Goal: Task Accomplishment & Management: Use online tool/utility

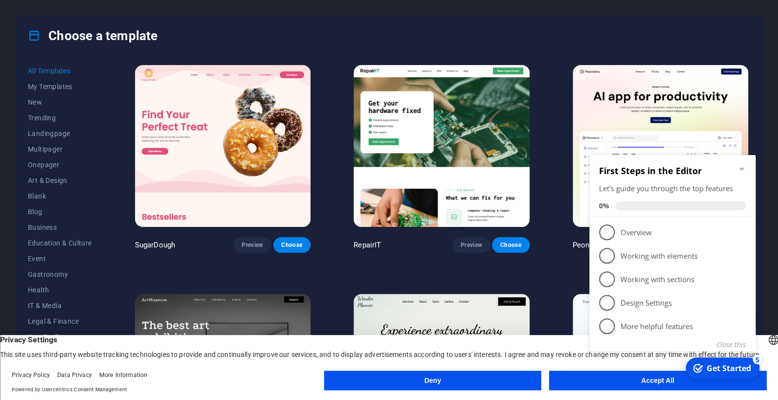
click at [740, 167] on icon "Minimize checklist" at bounding box center [741, 168] width 4 height 3
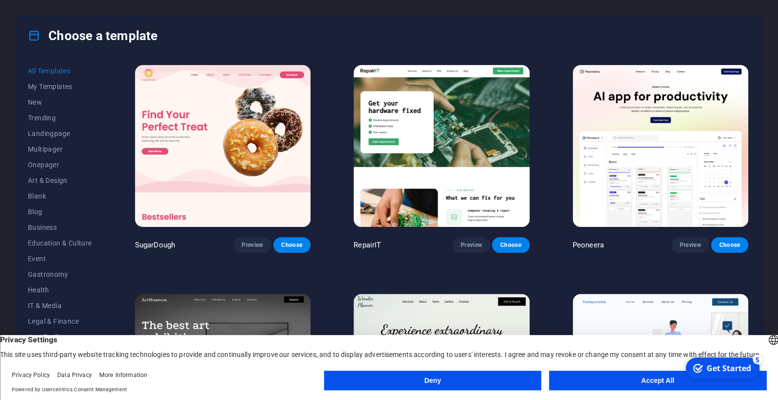
click at [584, 377] on button "Accept All" at bounding box center [657, 380] width 217 height 20
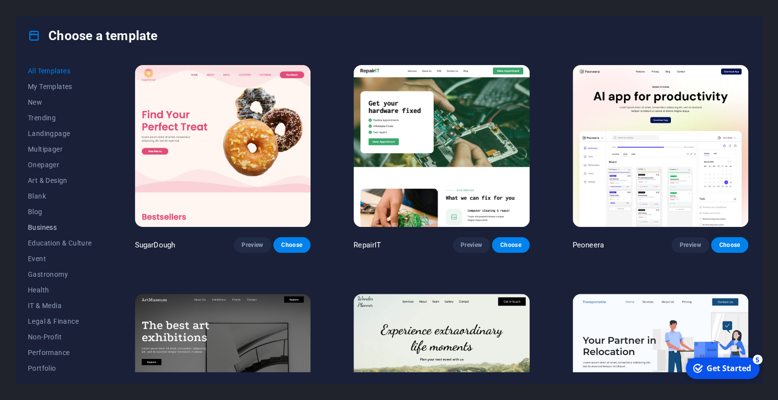
click at [48, 229] on span "Business" at bounding box center [60, 227] width 64 height 8
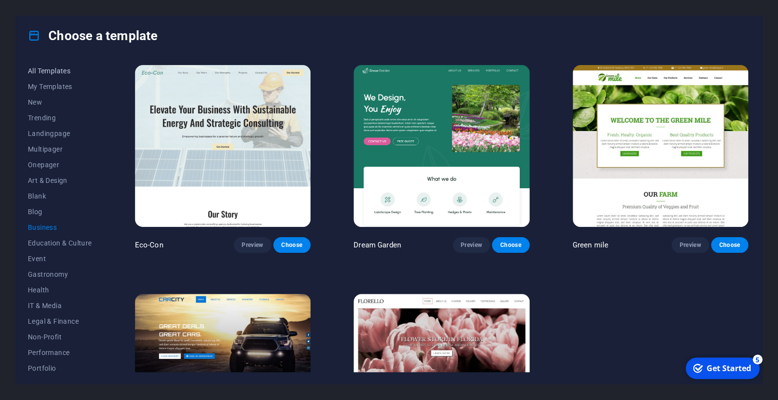
click at [35, 71] on span "All Templates" at bounding box center [60, 71] width 64 height 8
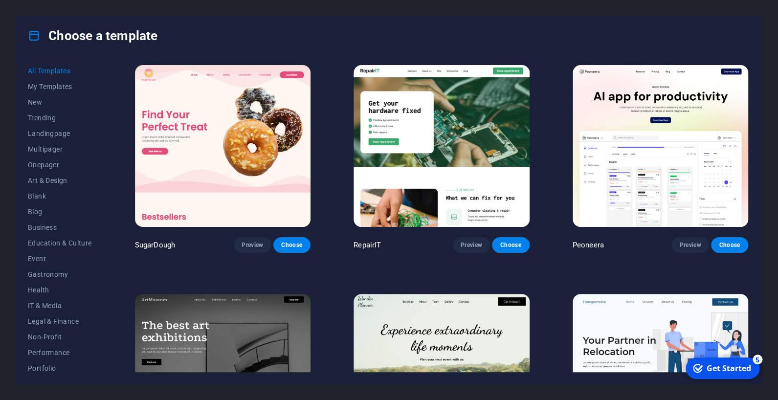
click at [714, 363] on div "Get Started" at bounding box center [728, 368] width 44 height 11
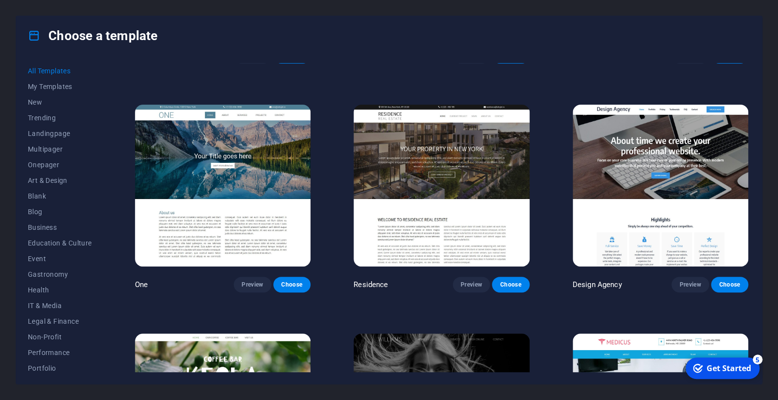
scroll to position [9342, 0]
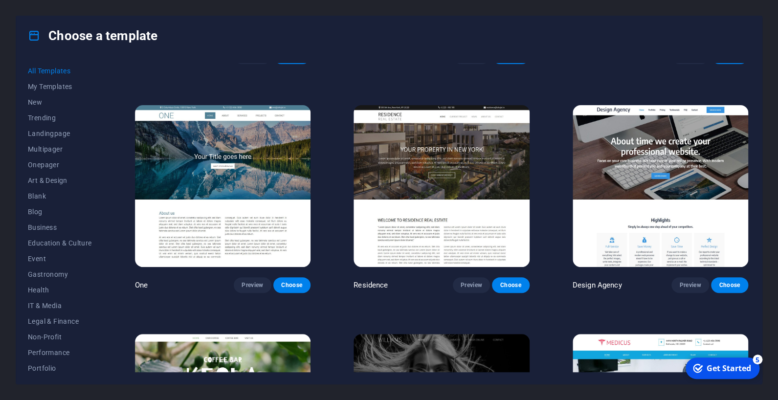
click at [287, 279] on div "One Preview Choose" at bounding box center [222, 198] width 179 height 190
click at [260, 285] on span "Preview" at bounding box center [252, 285] width 22 height 8
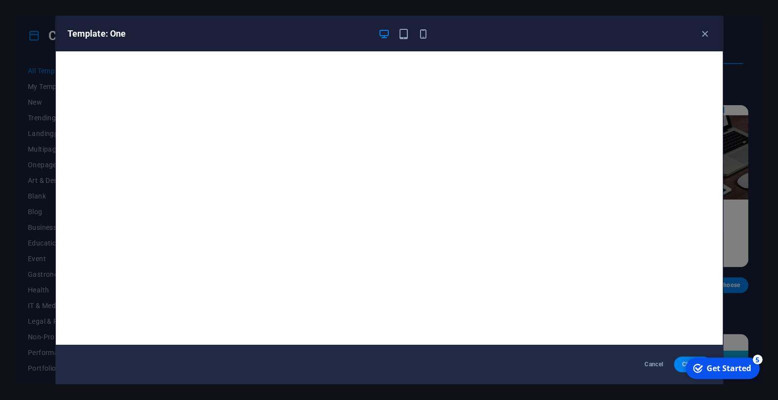
click at [676, 369] on button "Choose" at bounding box center [692, 364] width 37 height 16
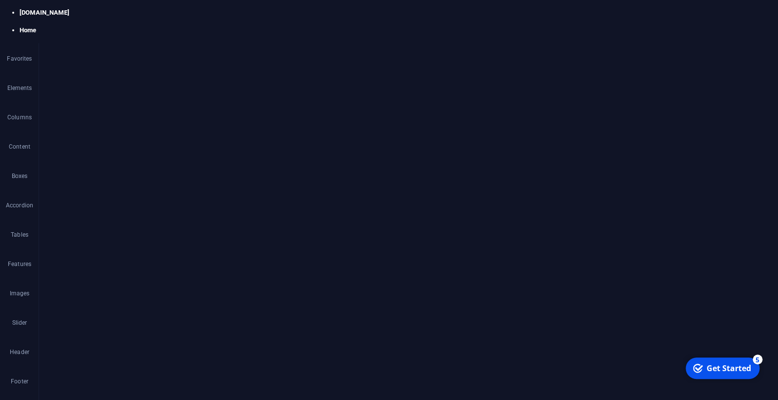
select select "px"
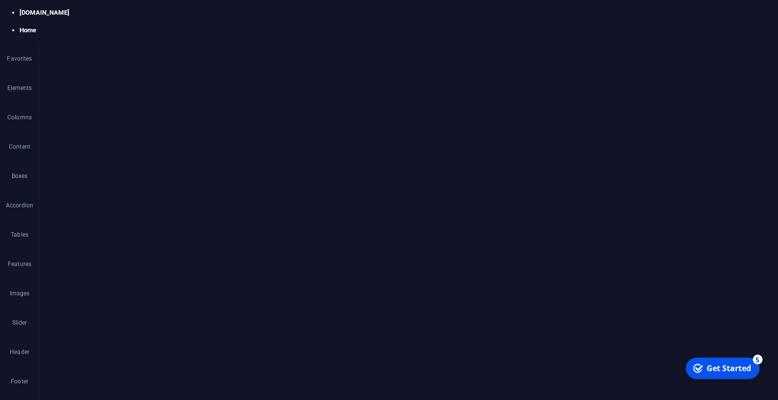
scroll to position [172, 0]
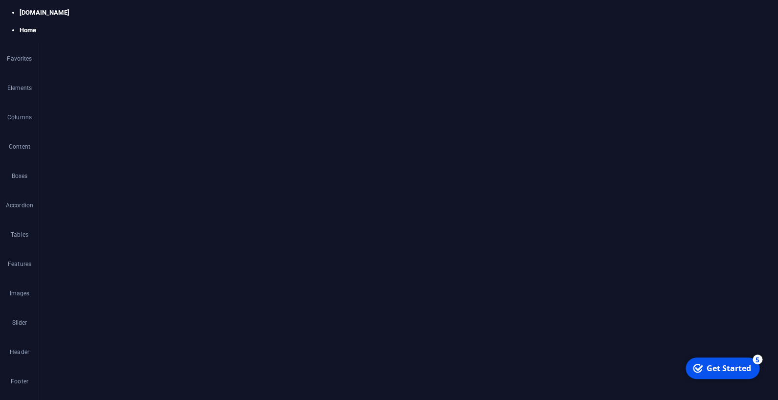
click at [20, 141] on icon "button" at bounding box center [20, 141] width 0 height 0
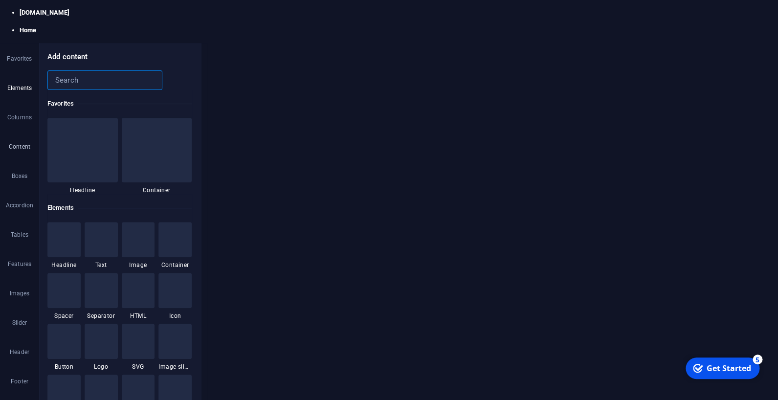
scroll to position [1710, 0]
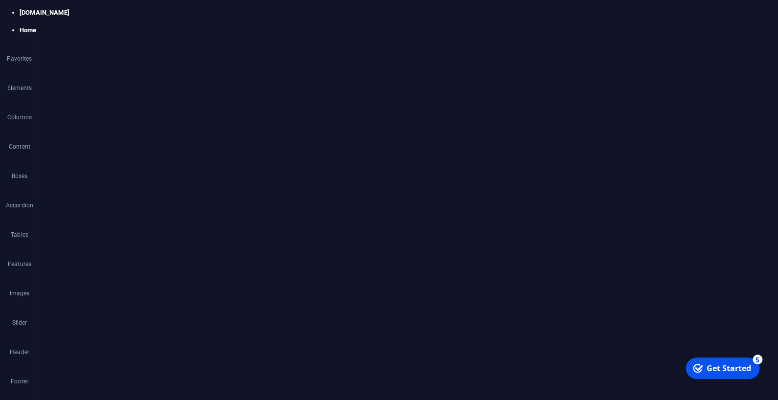
drag, startPoint x: 285, startPoint y: 2145, endPoint x: 55, endPoint y: 2122, distance: 231.3
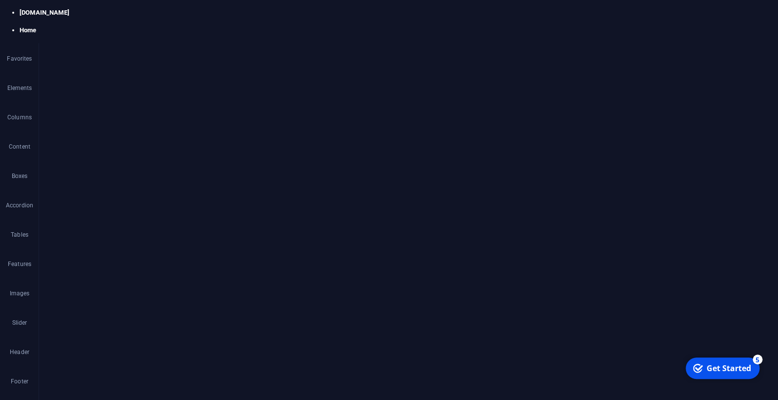
select select "vh"
select select "banner"
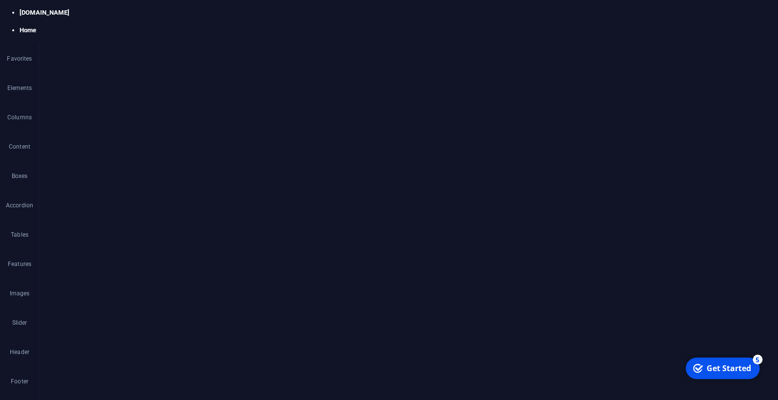
type input "#ffffff"
drag, startPoint x: 459, startPoint y: 291, endPoint x: 457, endPoint y: 221, distance: 69.9
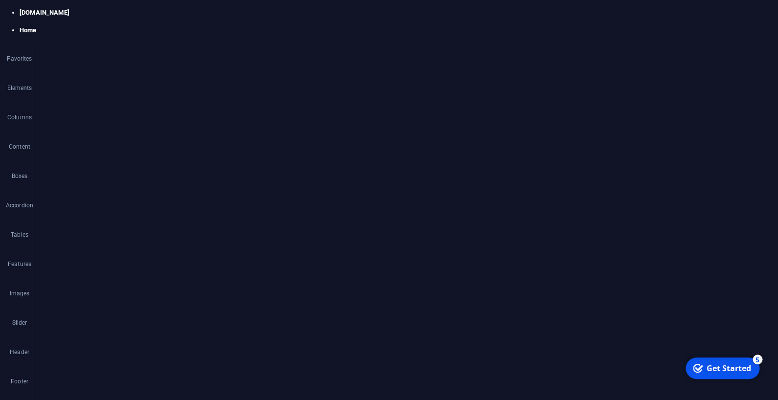
drag, startPoint x: 350, startPoint y: 2145, endPoint x: 54, endPoint y: 2125, distance: 297.3
type input "#fbf3f3"
drag, startPoint x: 461, startPoint y: 294, endPoint x: 461, endPoint y: 227, distance: 67.0
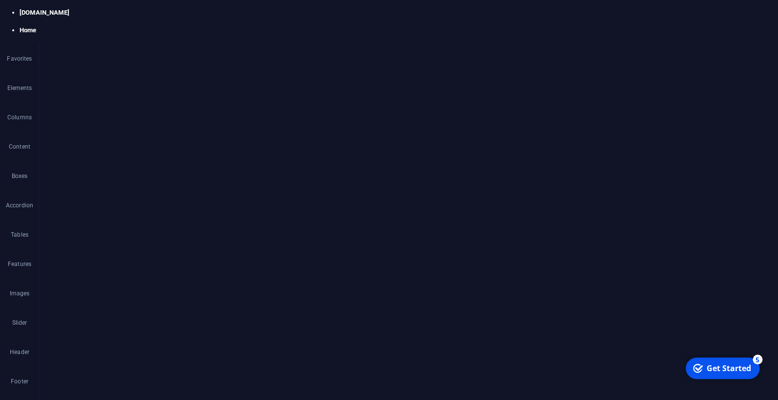
drag, startPoint x: 254, startPoint y: 702, endPoint x: 342, endPoint y: 698, distance: 87.6
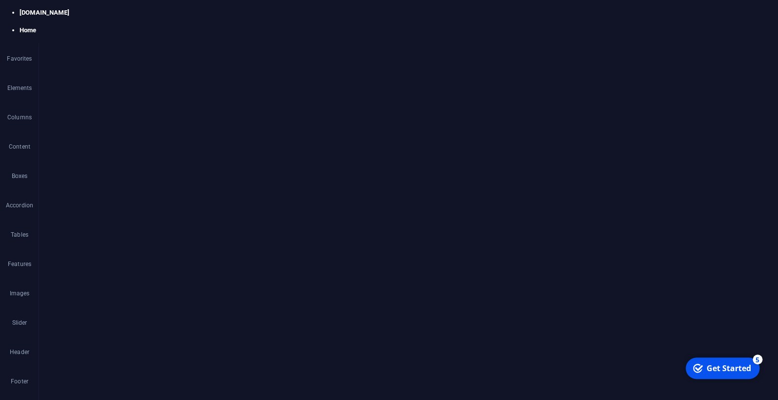
drag, startPoint x: 215, startPoint y: 701, endPoint x: 211, endPoint y: 677, distance: 24.3
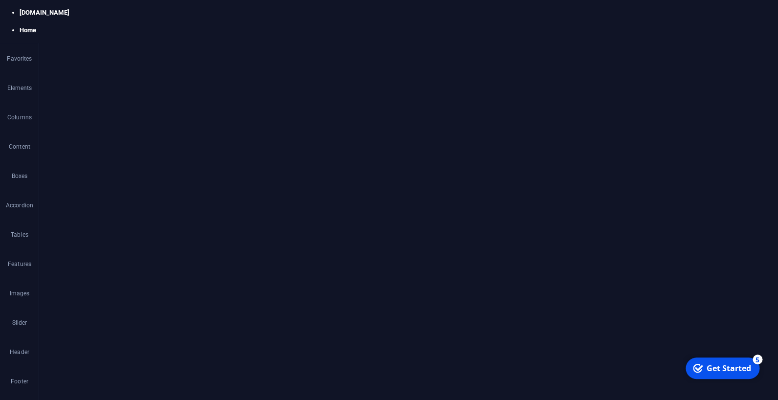
drag, startPoint x: 94, startPoint y: 2030, endPoint x: 45, endPoint y: 2030, distance: 49.4
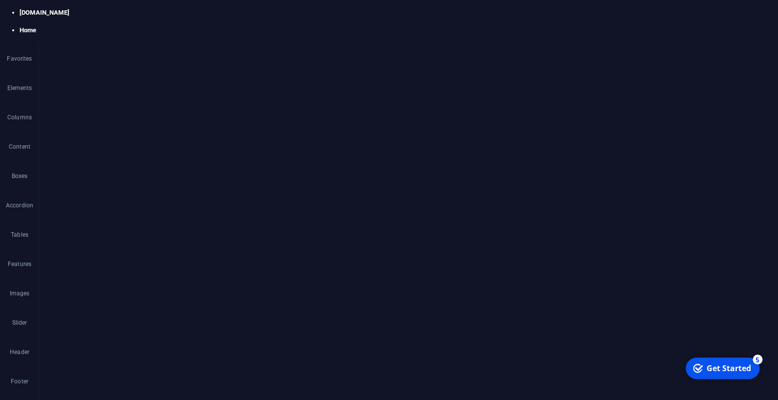
drag, startPoint x: 371, startPoint y: 2133, endPoint x: 292, endPoint y: 2117, distance: 80.9
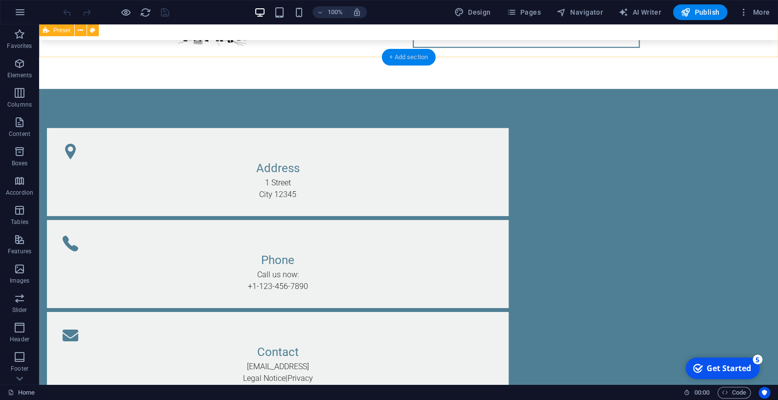
scroll to position [1238, 0]
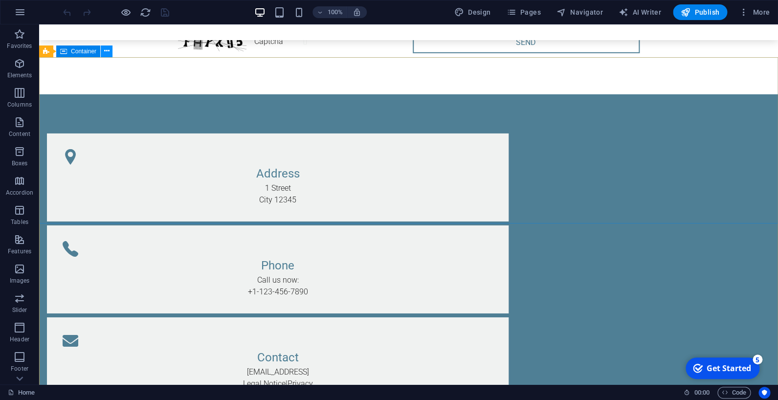
click at [108, 55] on icon at bounding box center [106, 51] width 5 height 10
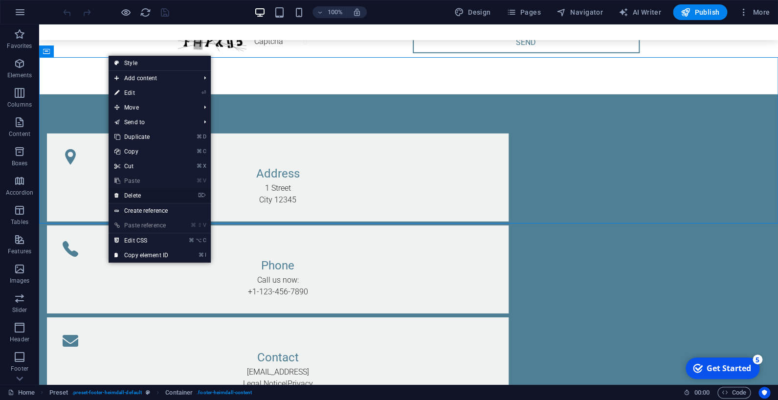
click at [142, 199] on link "⌦ Delete" at bounding box center [141, 195] width 65 height 15
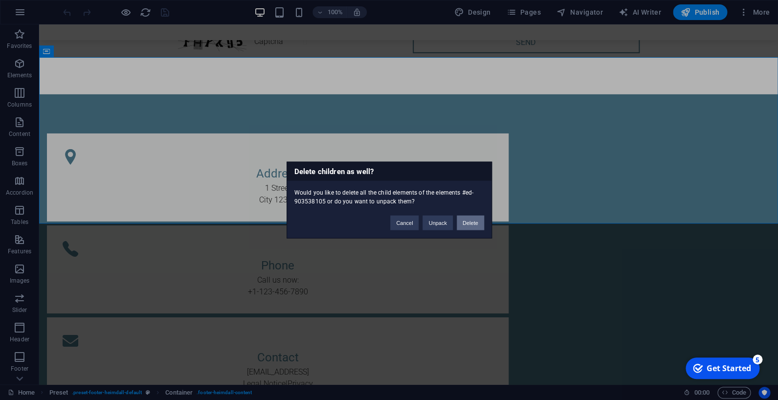
click at [465, 221] on button "Delete" at bounding box center [469, 223] width 27 height 15
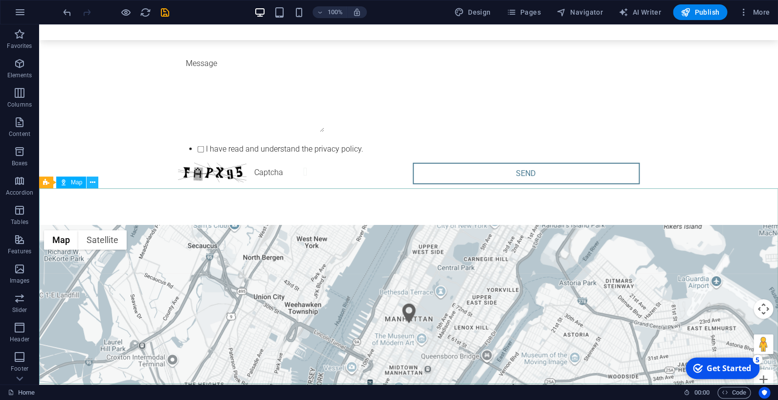
click at [91, 182] on icon at bounding box center [92, 182] width 5 height 10
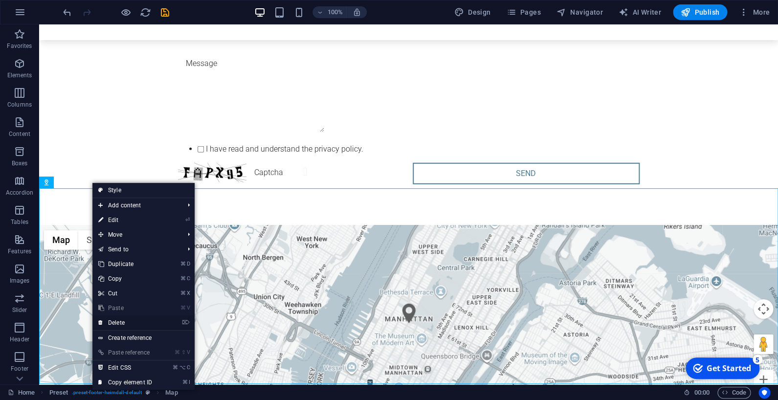
click at [131, 325] on link "⌦ Delete" at bounding box center [124, 322] width 65 height 15
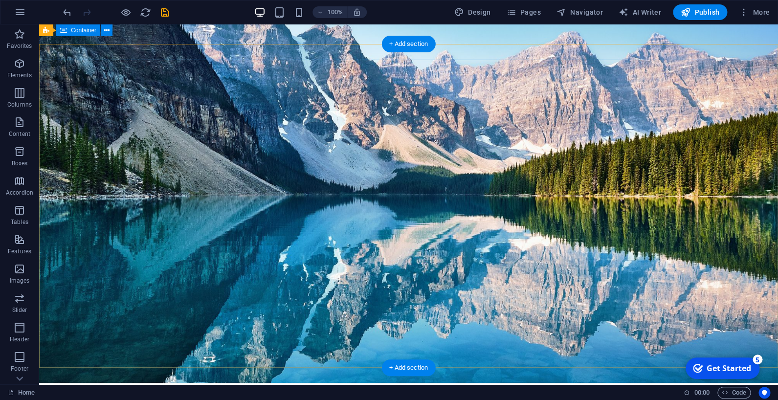
scroll to position [0, 0]
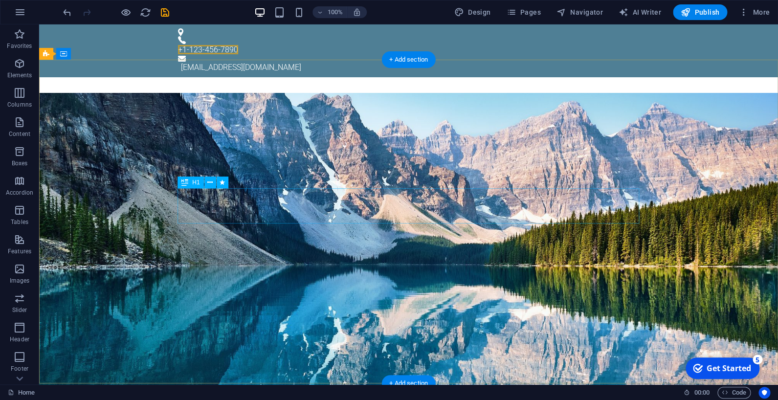
click at [347, 167] on div "Total Renovations and Maintenance Ltd" at bounding box center [408, 149] width 461 height 35
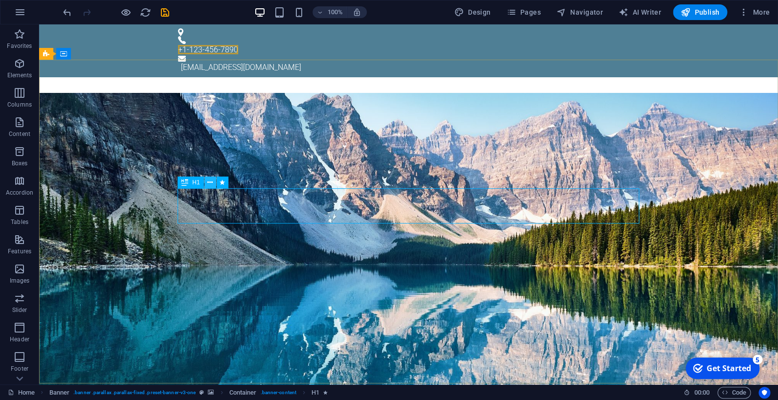
click at [211, 186] on icon at bounding box center [209, 182] width 5 height 10
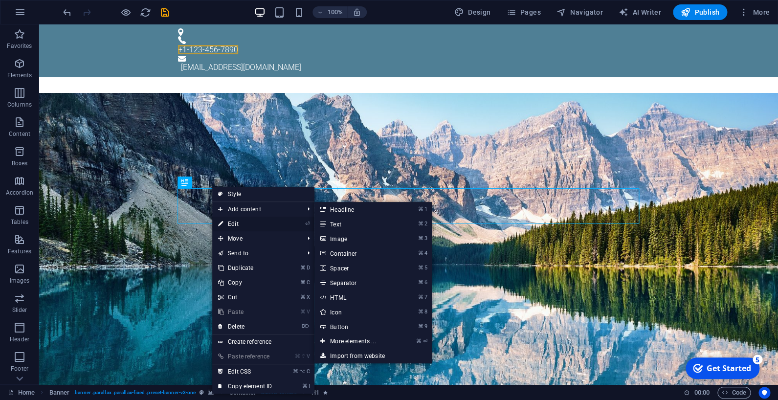
click at [234, 223] on link "⏎ Edit" at bounding box center [244, 224] width 65 height 15
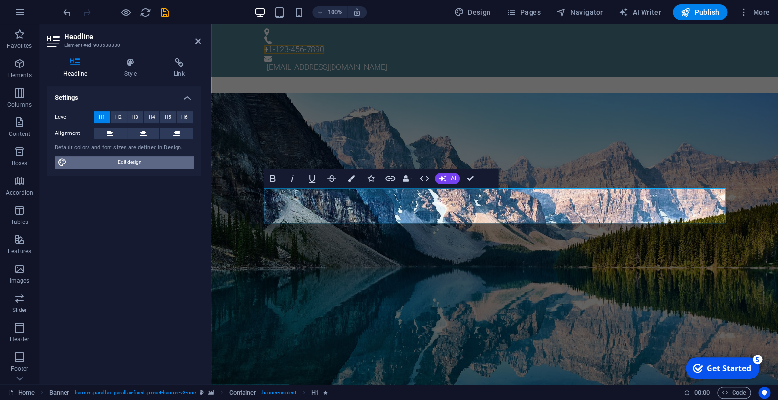
click at [118, 159] on span "Edit design" at bounding box center [129, 162] width 121 height 12
select select "px"
select select "300"
select select "px"
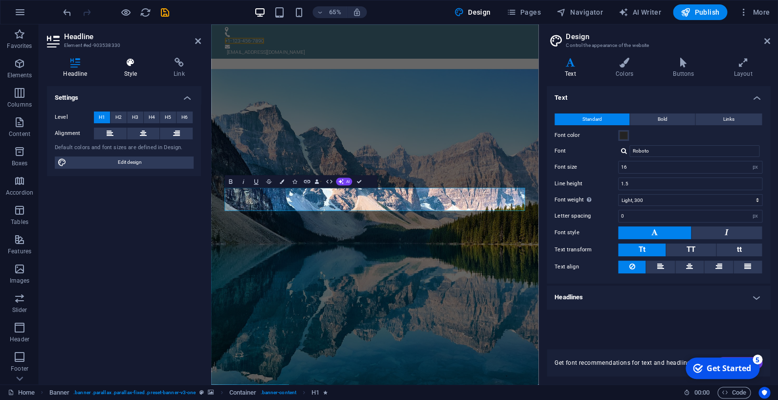
click at [128, 65] on icon at bounding box center [131, 63] width 46 height 10
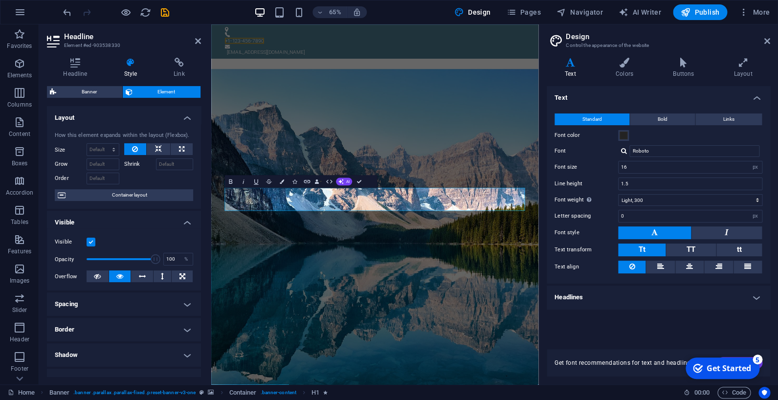
click at [198, 12] on div "65% Design Pages Navigator AI Writer Publish More" at bounding box center [417, 12] width 712 height 16
click at [702, 11] on span "Publish" at bounding box center [699, 12] width 39 height 10
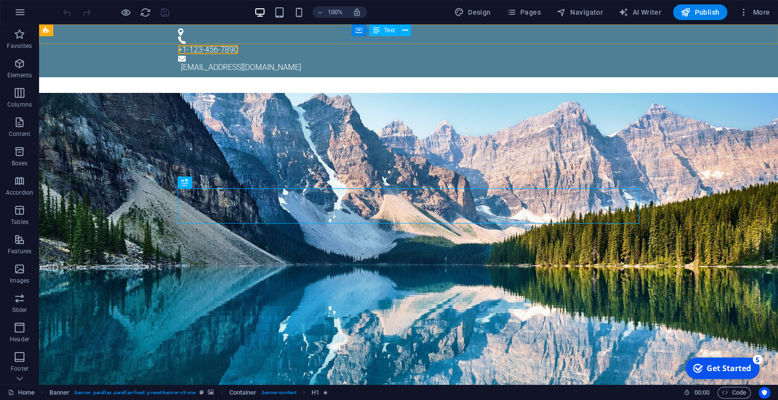
click at [371, 35] on div "Text" at bounding box center [383, 30] width 29 height 12
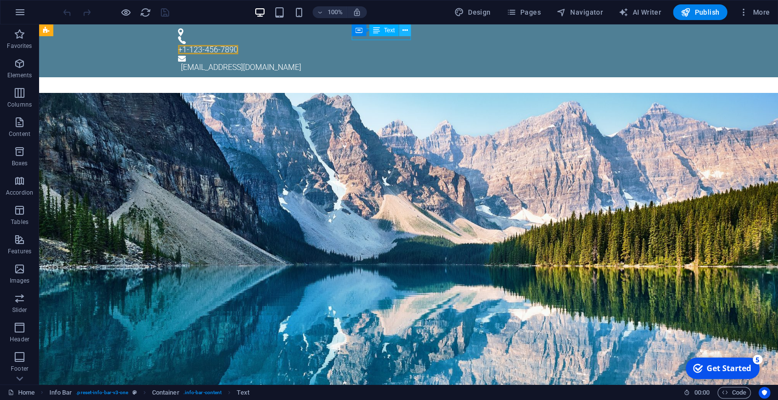
click at [401, 31] on button at bounding box center [405, 30] width 12 height 12
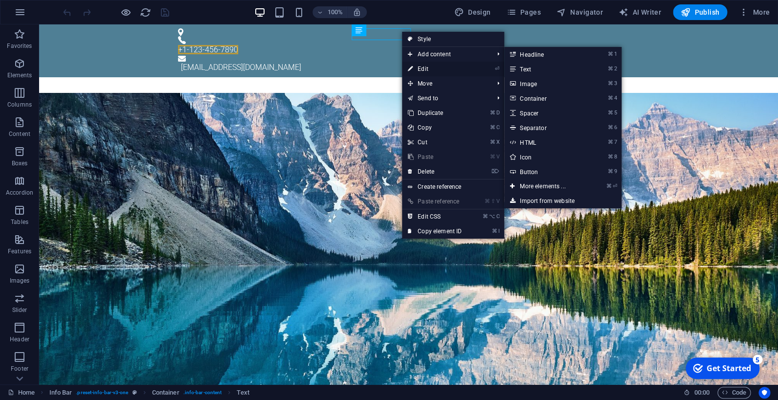
click at [415, 66] on link "⏎ Edit" at bounding box center [434, 69] width 65 height 15
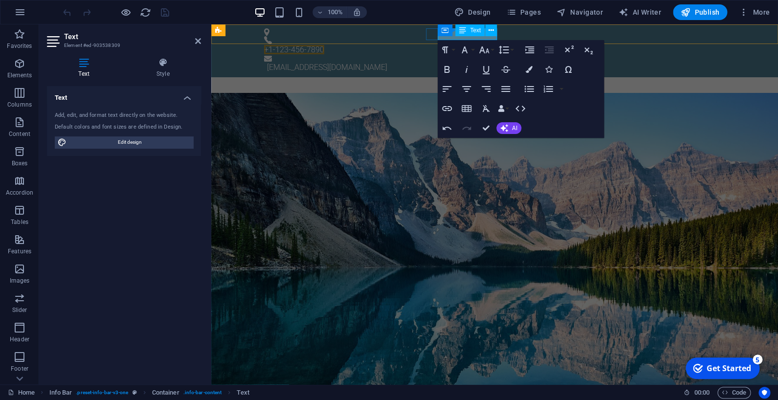
click at [484, 34] on div "Container Text" at bounding box center [469, 30] width 65 height 12
click at [324, 45] on span "+1-123-456-7890" at bounding box center [294, 49] width 60 height 9
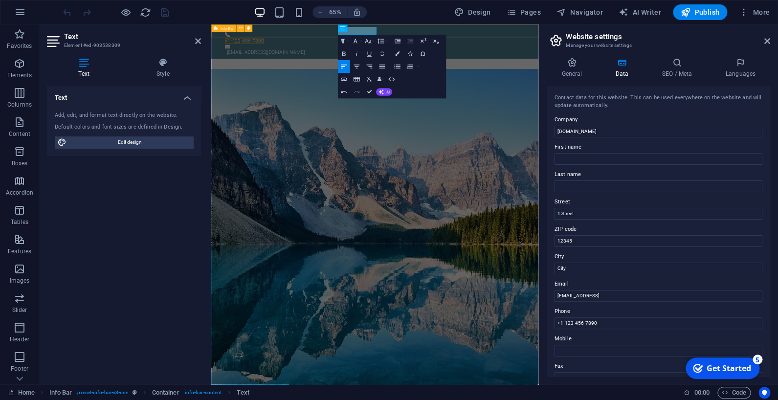
click at [626, 43] on div "+1-123-456-7890 info@trm-ltd.co.uk" at bounding box center [462, 50] width 503 height 53
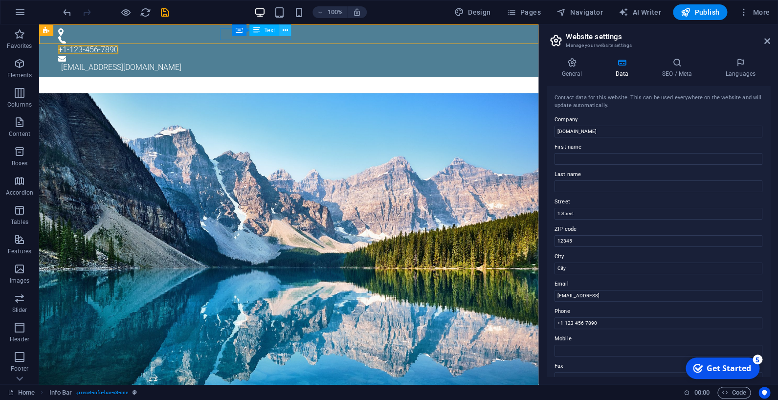
click at [285, 35] on icon at bounding box center [284, 30] width 5 height 10
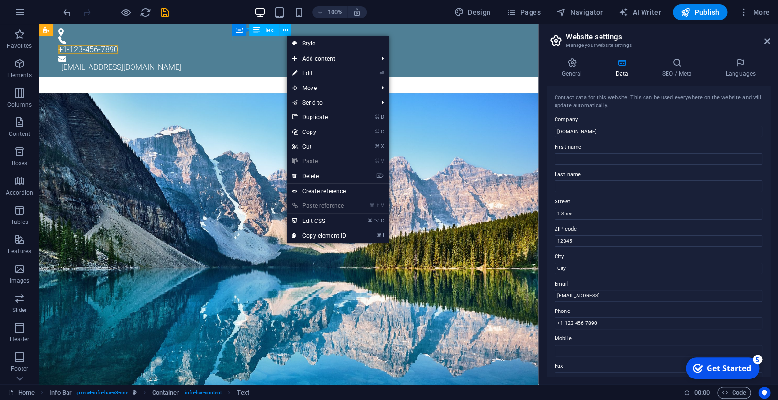
click at [283, 37] on div "Container Text" at bounding box center [264, 30] width 65 height 12
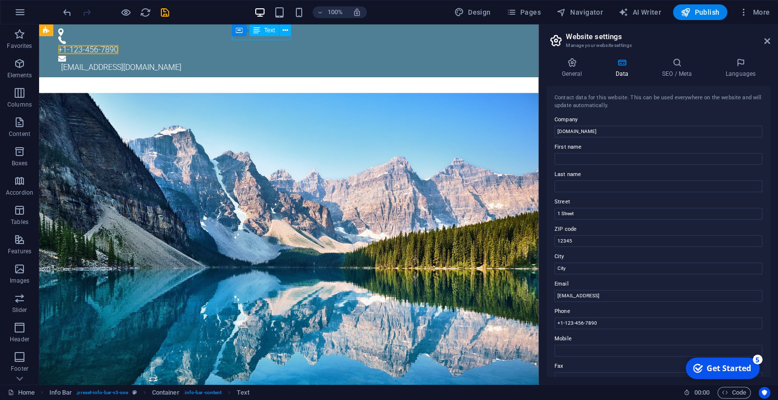
click at [283, 37] on div "Container Text" at bounding box center [264, 30] width 65 height 12
click at [283, 38] on div "+ Add section" at bounding box center [288, 44] width 54 height 17
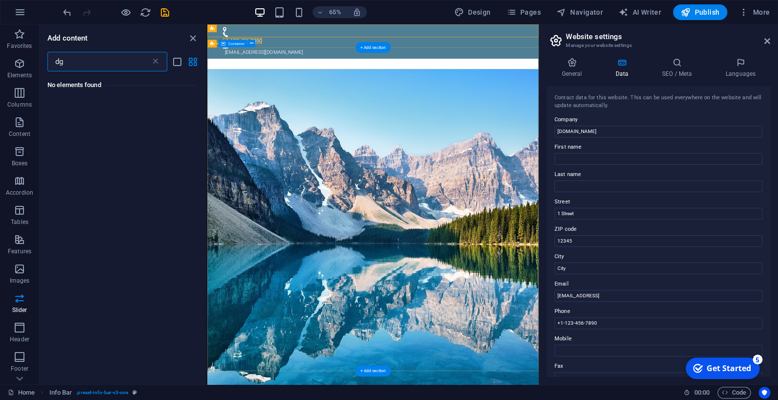
type input "d"
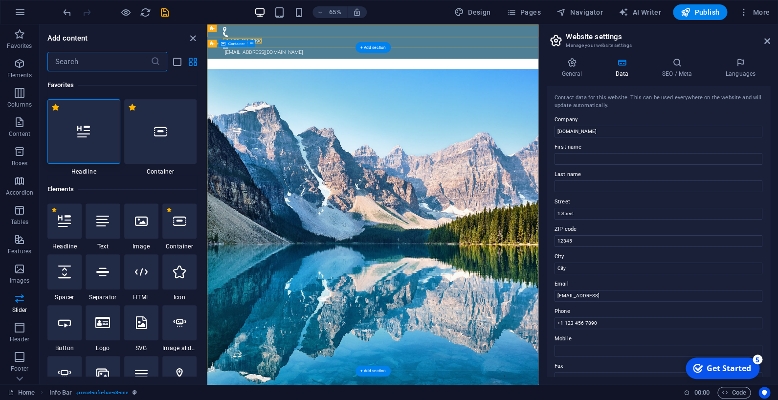
click at [488, 93] on div "Total Renovations and Maintenance Ltd Comprehensive property maintenance soluti…" at bounding box center [461, 165] width 509 height 144
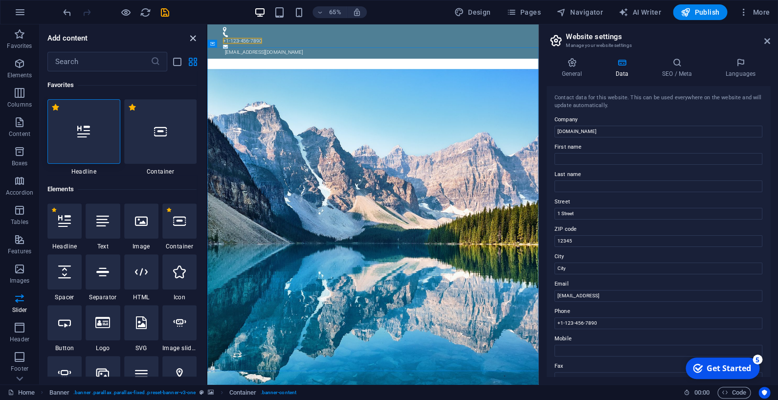
click at [195, 41] on icon "close panel" at bounding box center [192, 38] width 11 height 11
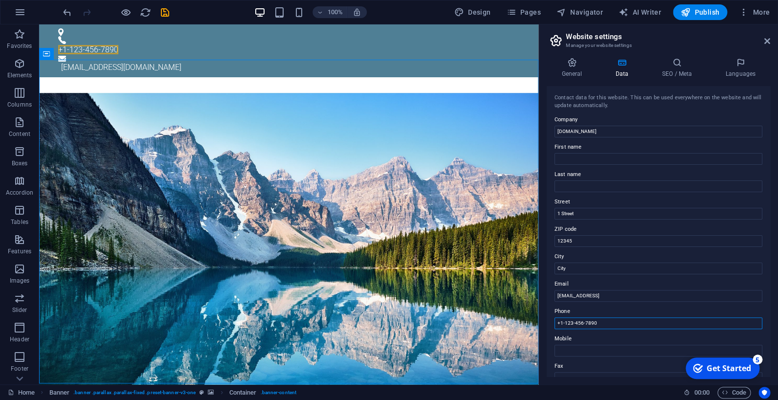
drag, startPoint x: 606, startPoint y: 326, endPoint x: 508, endPoint y: 315, distance: 98.3
click at [554, 317] on input "+1-123-456-7890" at bounding box center [658, 323] width 208 height 12
type input "01865 599289"
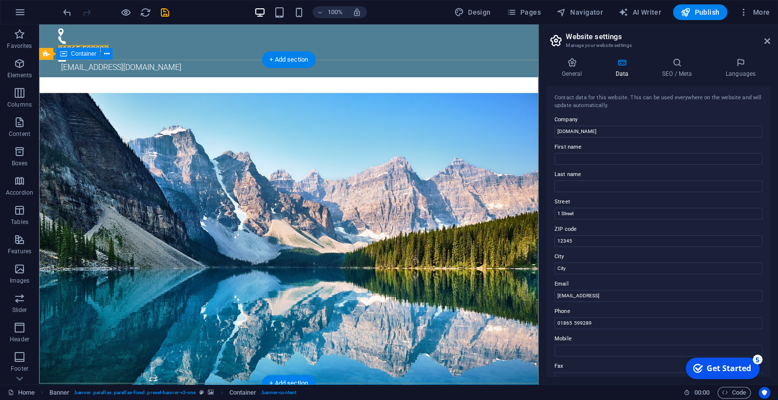
click at [412, 93] on div "Total Renovations and Maintenance Ltd Comprehensive property maintenance soluti…" at bounding box center [288, 165] width 499 height 144
click at [767, 43] on icon at bounding box center [767, 41] width 6 height 8
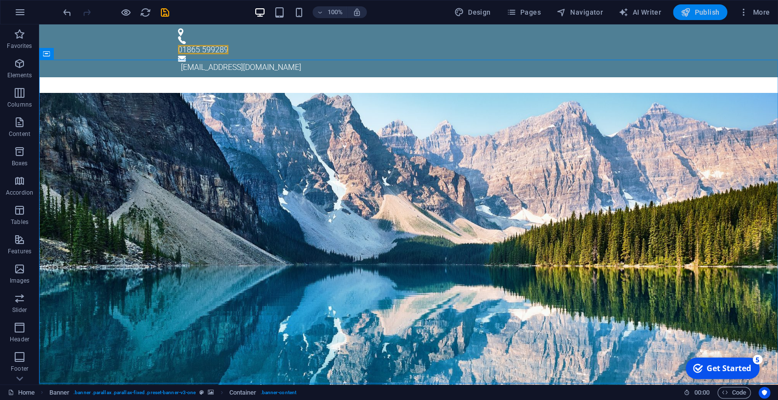
click at [711, 10] on span "Publish" at bounding box center [699, 12] width 39 height 10
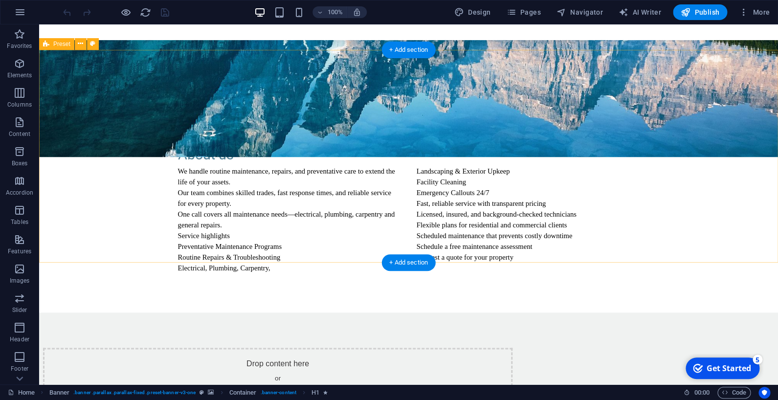
scroll to position [257, 0]
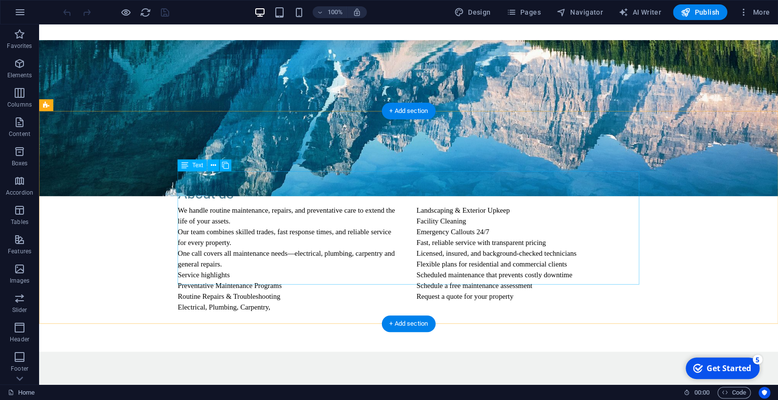
click at [316, 248] on div "We handle routine maintenance, repairs, and preventative care to extend the lif…" at bounding box center [408, 259] width 461 height 108
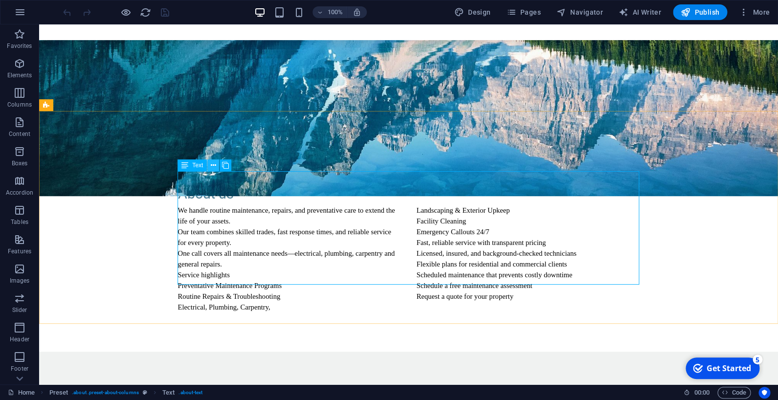
click at [214, 167] on icon at bounding box center [213, 165] width 5 height 10
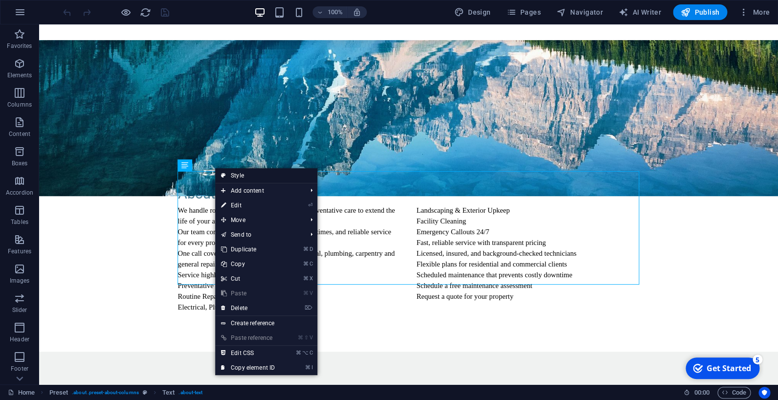
click at [232, 176] on link "Style" at bounding box center [266, 175] width 102 height 15
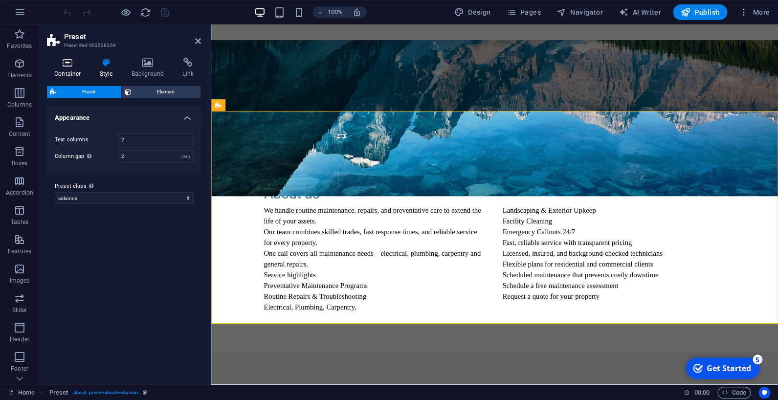
click at [69, 67] on icon at bounding box center [68, 63] width 42 height 10
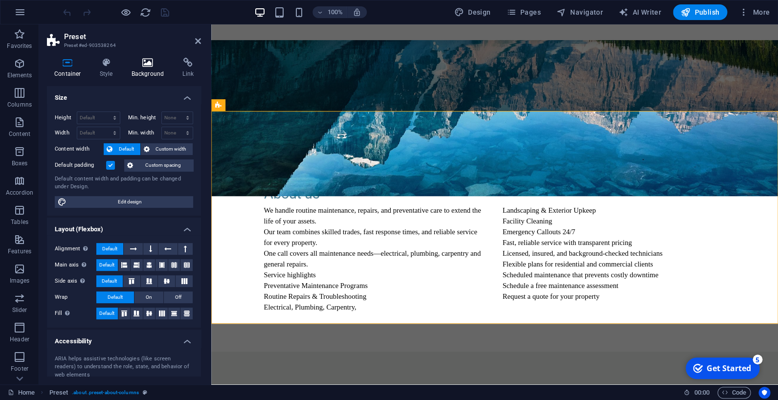
click at [148, 63] on icon at bounding box center [147, 63] width 47 height 10
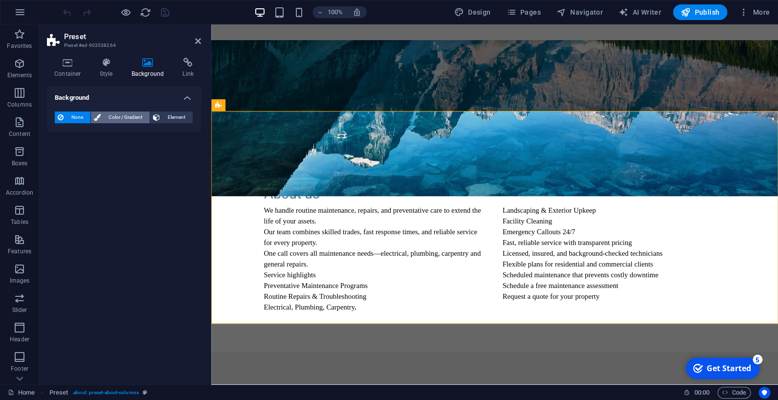
click at [123, 118] on span "Color / Gradient" at bounding box center [125, 117] width 43 height 12
click at [88, 135] on span "Gradient" at bounding box center [93, 136] width 24 height 14
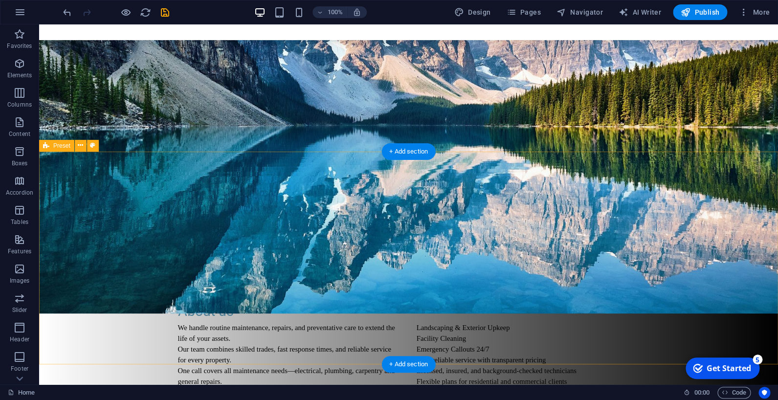
scroll to position [0, 0]
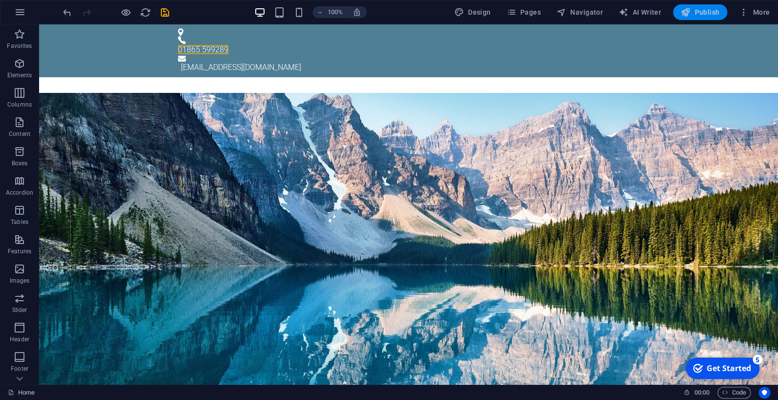
click at [690, 14] on icon "button" at bounding box center [685, 12] width 10 height 10
